Goal: Task Accomplishment & Management: Use online tool/utility

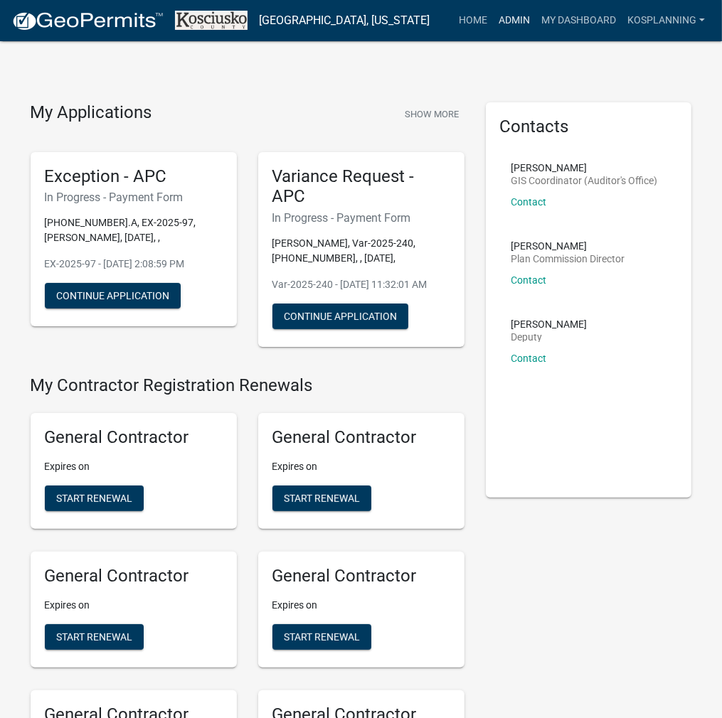
click at [506, 21] on link "Admin" at bounding box center [514, 20] width 43 height 27
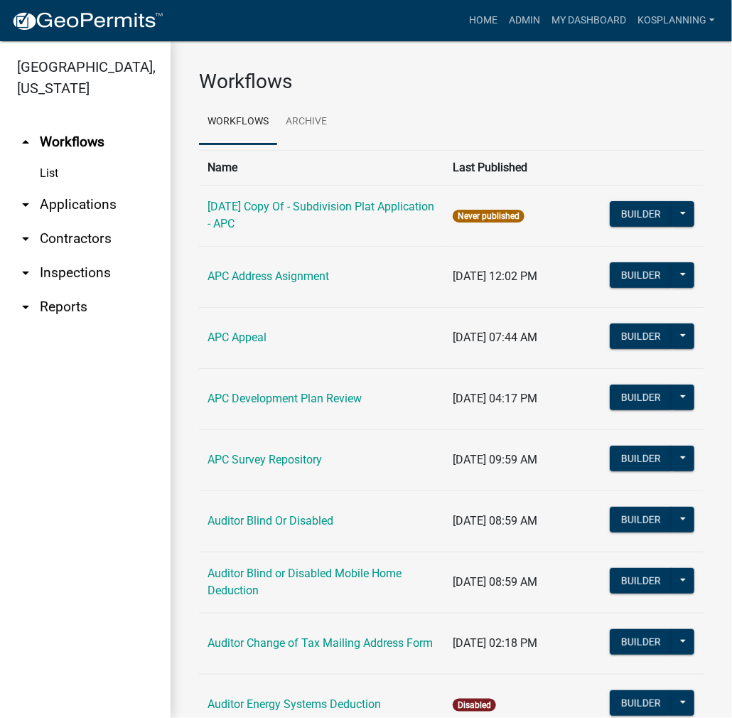
click at [68, 208] on link "arrow_drop_down Applications" at bounding box center [85, 205] width 171 height 34
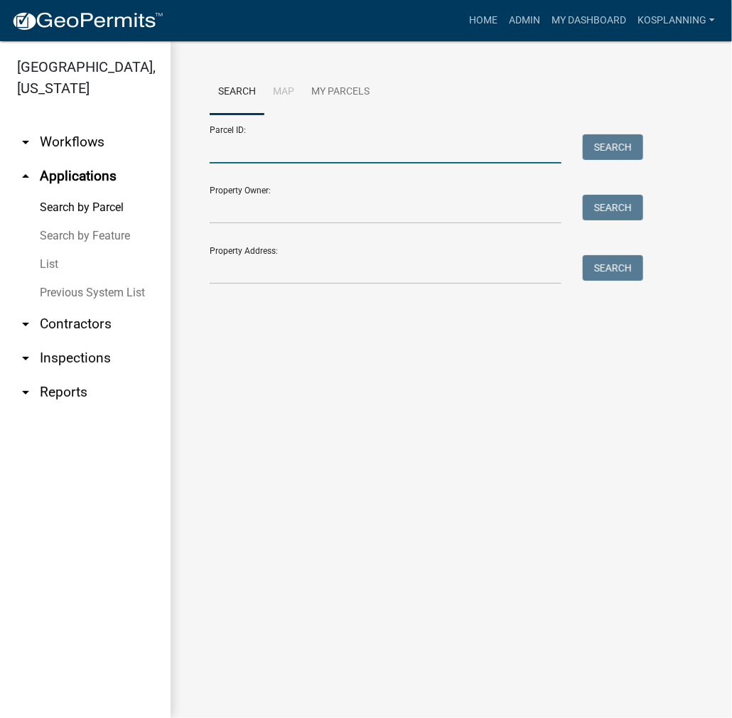
click at [319, 154] on input "Parcel ID:" at bounding box center [386, 148] width 352 height 29
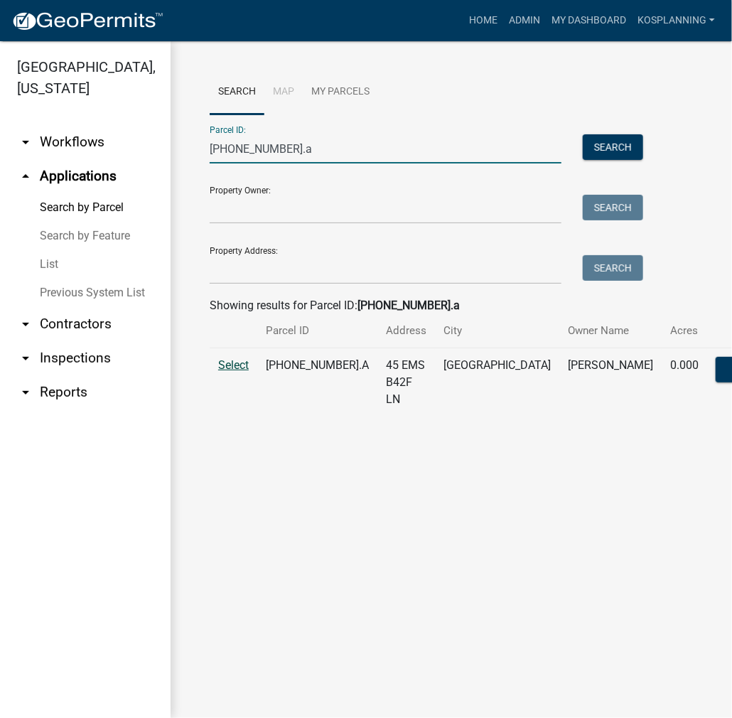
type input "[PHONE_NUMBER].a"
click at [246, 372] on span "Select" at bounding box center [233, 365] width 31 height 14
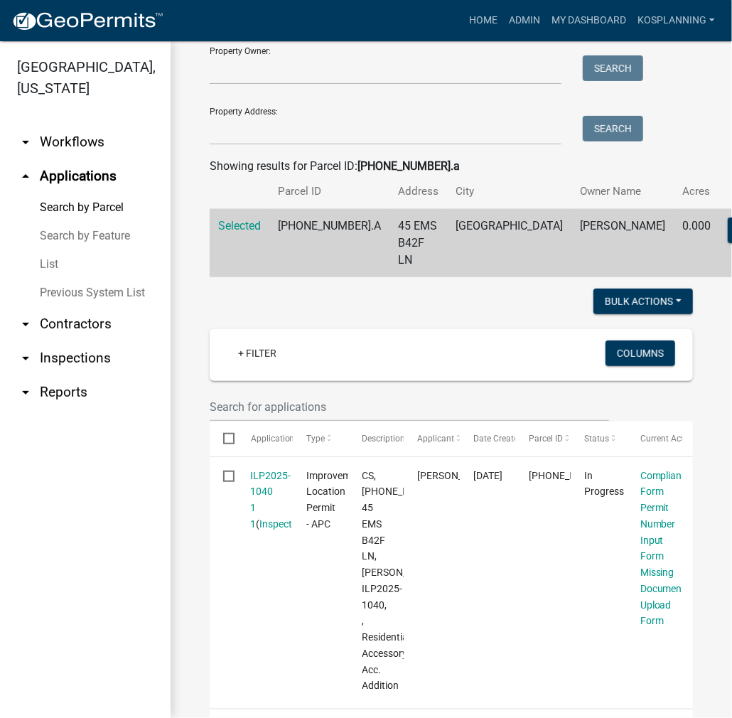
scroll to position [213, 0]
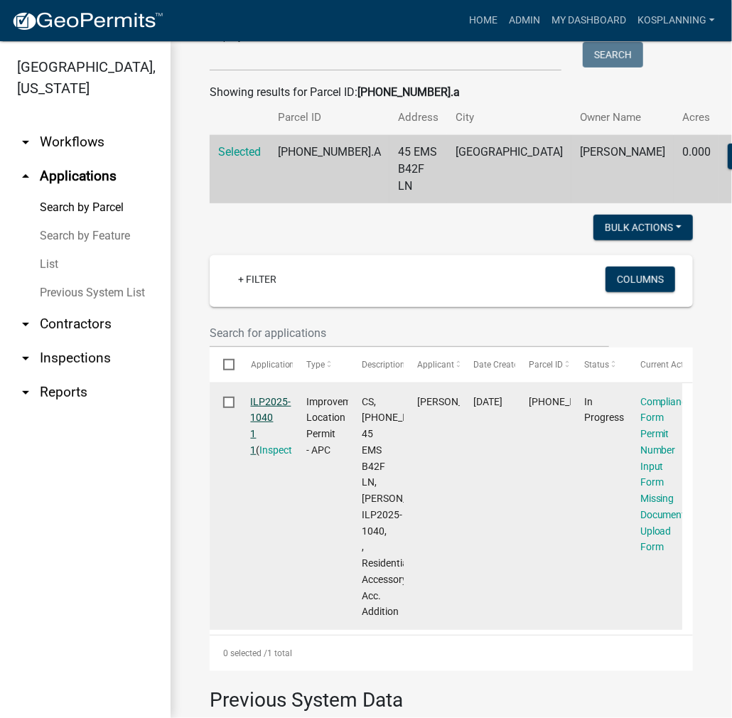
click at [280, 414] on link "ILP2025-1040 1 1" at bounding box center [271, 426] width 41 height 60
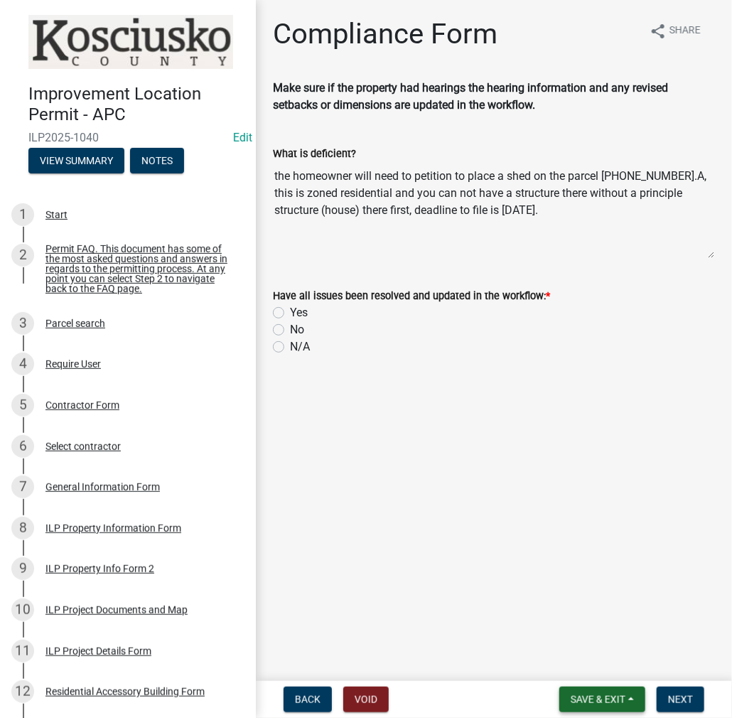
click at [603, 698] on span "Save & Exit" at bounding box center [598, 699] width 55 height 11
click at [582, 663] on button "Save & Exit" at bounding box center [589, 663] width 114 height 34
